Goal: Book appointment/travel/reservation

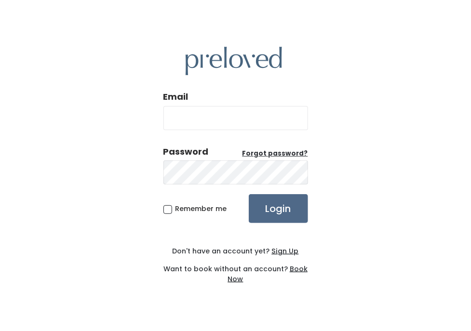
click at [223, 124] on input "Email" at bounding box center [236, 118] width 145 height 24
type input "fkarriem@hotmail.com"
click at [282, 202] on input "Login" at bounding box center [278, 208] width 59 height 29
click at [289, 115] on input "fkarriem@hotmail.com" at bounding box center [236, 118] width 145 height 24
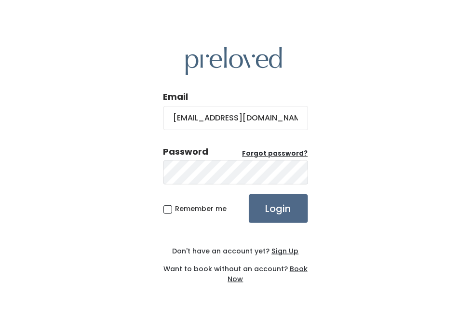
click at [289, 115] on input "fkarriem@hotmail.com" at bounding box center [236, 118] width 145 height 24
click at [244, 99] on div "Email fkarriem@hotmail.com" at bounding box center [236, 114] width 145 height 47
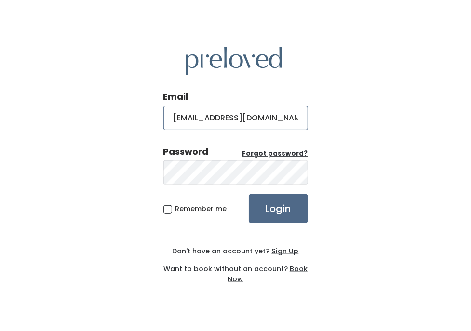
click at [264, 119] on input "fkarriem@hotmail.com" at bounding box center [236, 118] width 145 height 24
type input "f"
click at [266, 121] on input "Email" at bounding box center [236, 118] width 145 height 24
type input "fatkarriem1003@gmail.com"
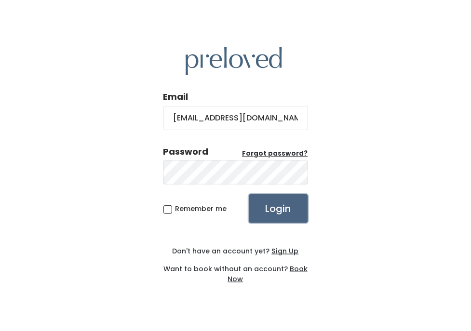
click at [279, 208] on input "Login" at bounding box center [278, 208] width 59 height 29
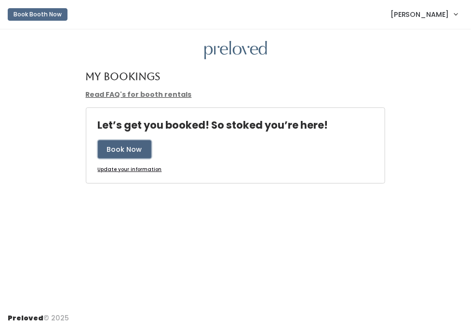
click at [126, 153] on button "Book Now" at bounding box center [125, 149] width 54 height 18
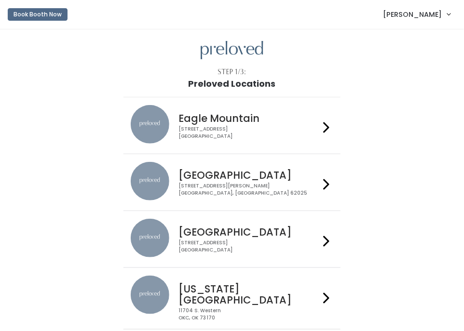
click at [293, 242] on div "3903 N Braeswood Blvd Houston, TX 77025" at bounding box center [249, 247] width 141 height 14
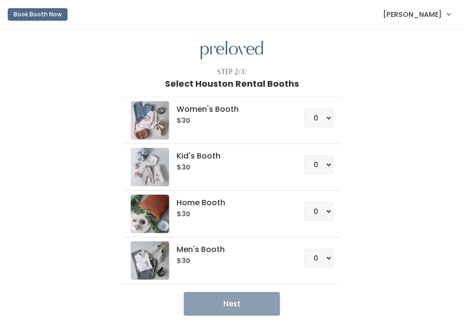
click at [283, 220] on div "Home Booth $30 0 1 2 3 4" at bounding box center [232, 214] width 203 height 39
click at [391, 247] on div "Women's Booth $30 0 1 2 3 4 Kid's Booth $30 0 1 2 3 4 0" at bounding box center [232, 203] width 344 height 228
click at [330, 211] on select "0 1 2 3 4" at bounding box center [318, 212] width 29 height 18
select select "1"
click at [305, 203] on select "0 1 2 3 4" at bounding box center [318, 212] width 29 height 18
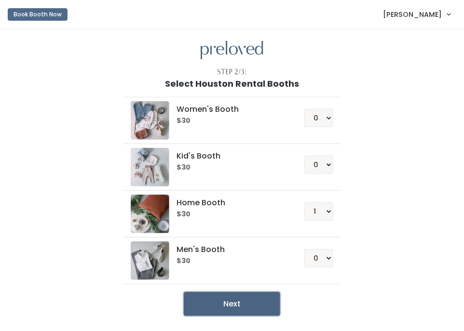
click at [262, 311] on button "Next" at bounding box center [232, 304] width 97 height 24
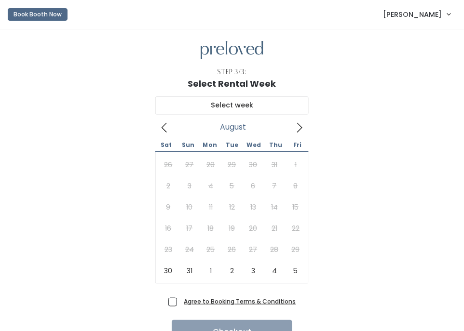
click at [262, 311] on div "Agree to Booking Terms & Conditions" at bounding box center [232, 305] width 128 height 16
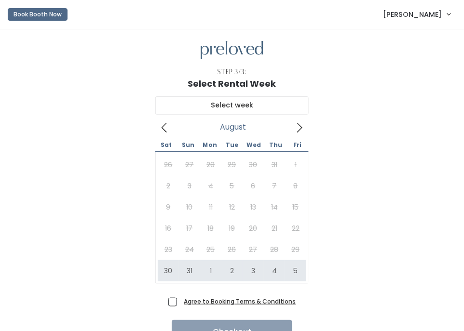
click at [449, 15] on link "Fatima Karriem" at bounding box center [417, 14] width 86 height 21
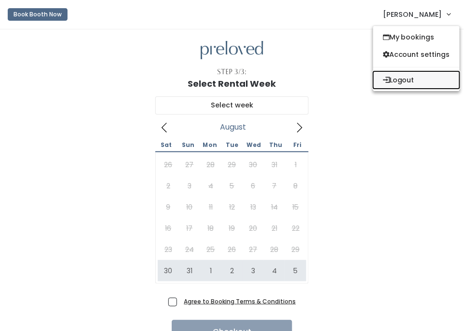
click at [422, 83] on button "Logout" at bounding box center [416, 79] width 86 height 17
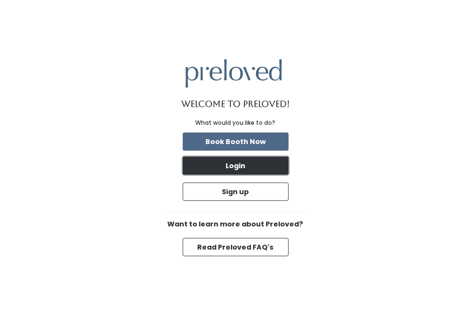
click at [233, 167] on button "Login" at bounding box center [236, 166] width 106 height 18
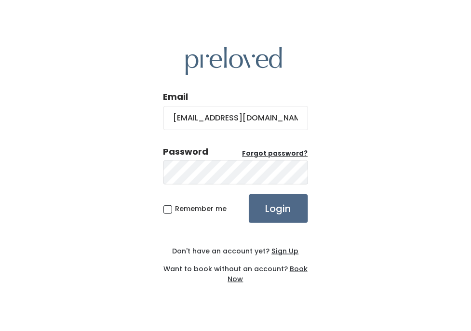
type input "[EMAIL_ADDRESS][DOMAIN_NAME]"
click at [249, 194] on input "Login" at bounding box center [278, 208] width 59 height 29
click at [281, 204] on input "Login" at bounding box center [278, 208] width 59 height 29
click at [274, 113] on input "[EMAIL_ADDRESS][DOMAIN_NAME]" at bounding box center [236, 118] width 145 height 24
click at [249, 194] on input "Login" at bounding box center [278, 208] width 59 height 29
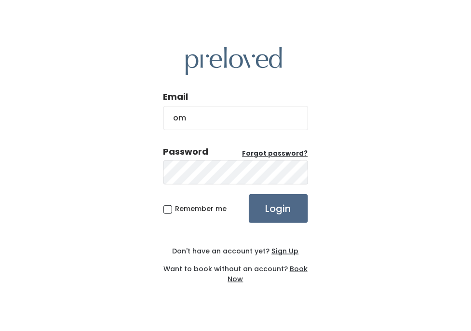
type input "m"
click at [180, 116] on input "Email" at bounding box center [236, 118] width 145 height 24
type input "[EMAIL_ADDRESS][DOMAIN_NAME]"
click at [282, 208] on input "Login" at bounding box center [278, 208] width 59 height 29
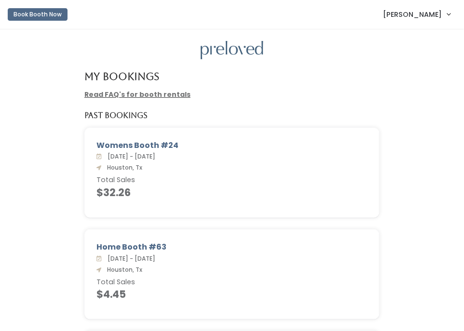
click at [430, 13] on span "[PERSON_NAME]" at bounding box center [413, 14] width 59 height 11
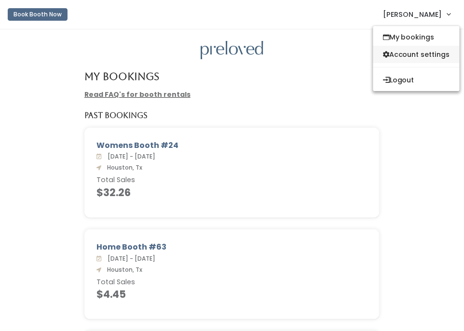
click at [421, 53] on link "Account settings" at bounding box center [416, 54] width 86 height 17
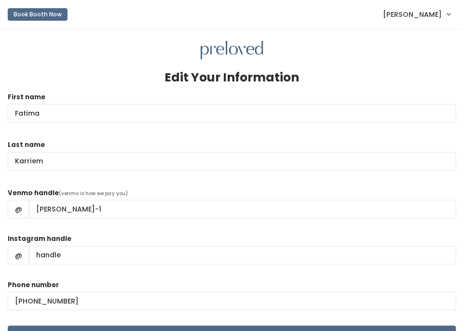
click at [448, 15] on link "[PERSON_NAME]" at bounding box center [417, 14] width 86 height 21
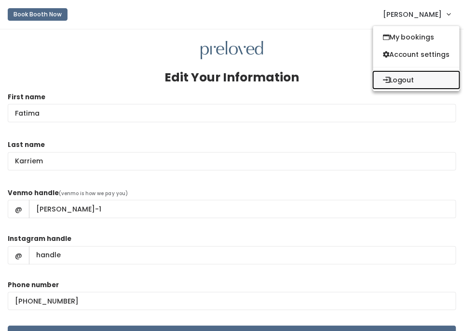
click at [410, 78] on button "Logout" at bounding box center [416, 79] width 86 height 17
